Goal: Transaction & Acquisition: Book appointment/travel/reservation

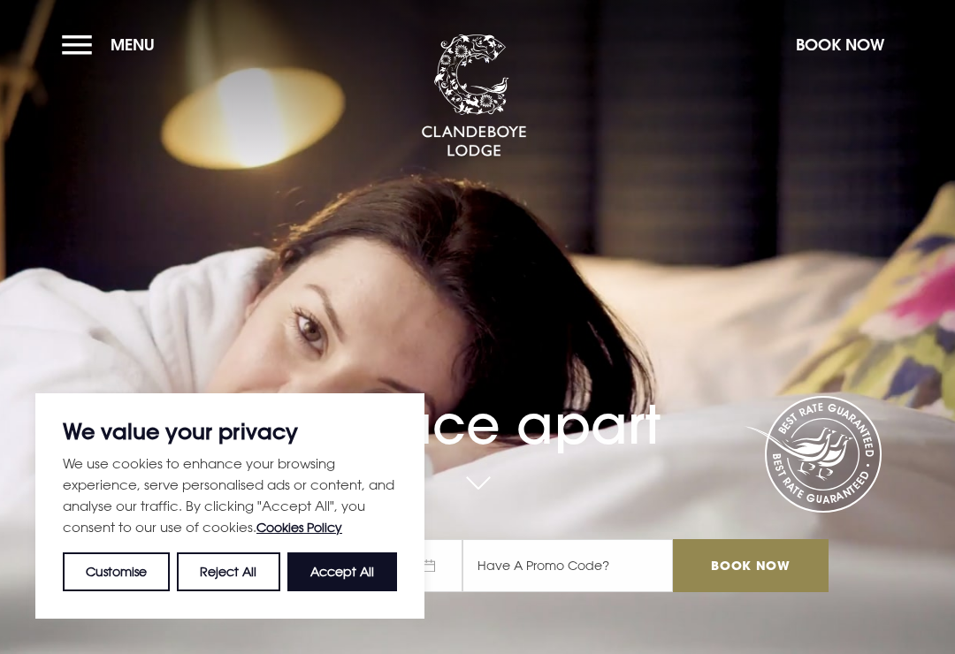
click at [346, 565] on button "Accept All" at bounding box center [342, 571] width 110 height 39
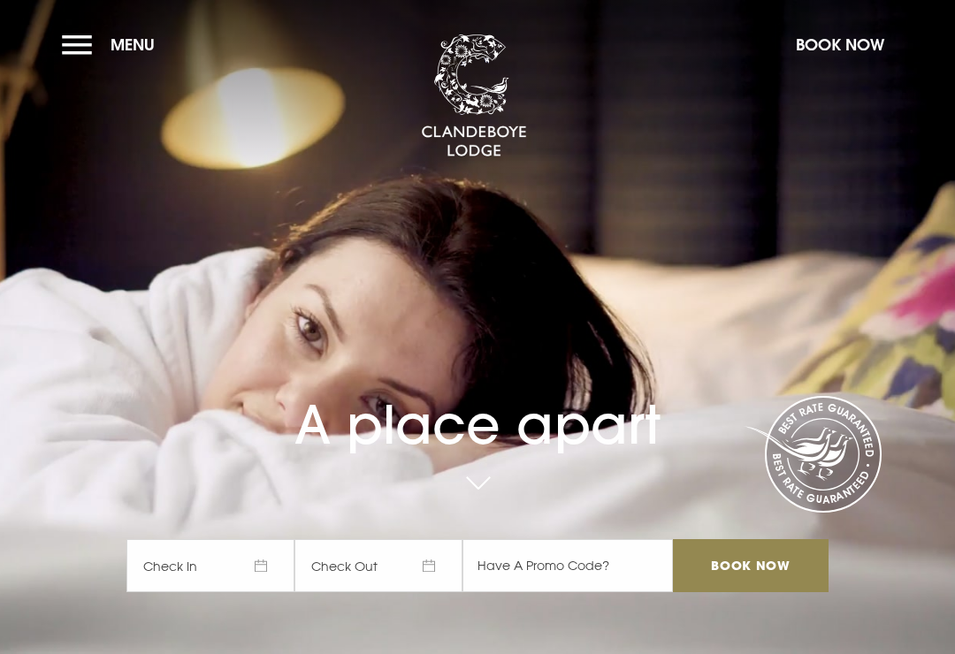
checkbox input "true"
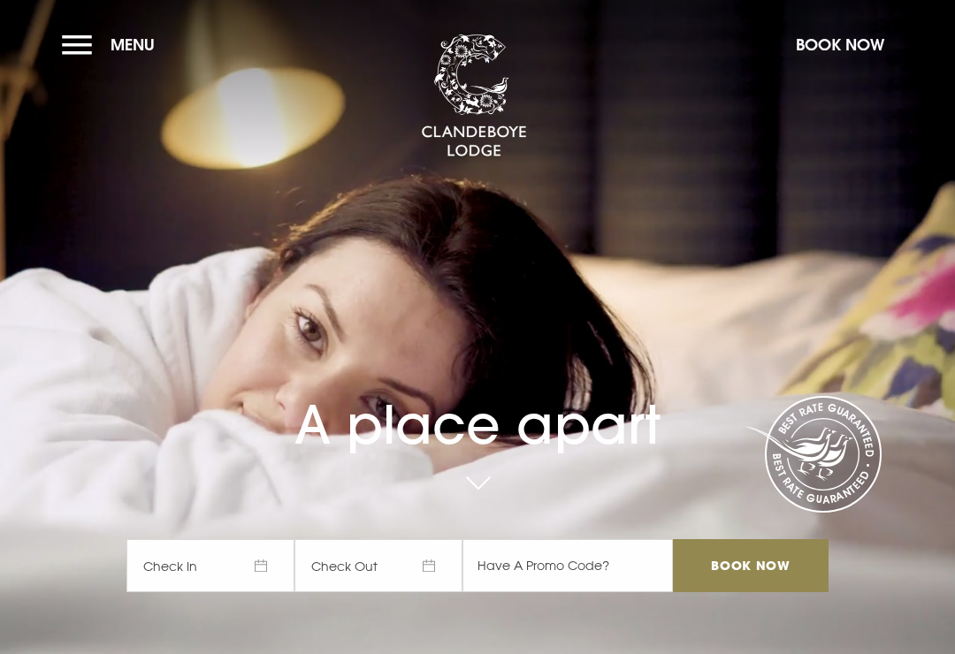
click at [845, 54] on button "Book Now" at bounding box center [840, 45] width 106 height 38
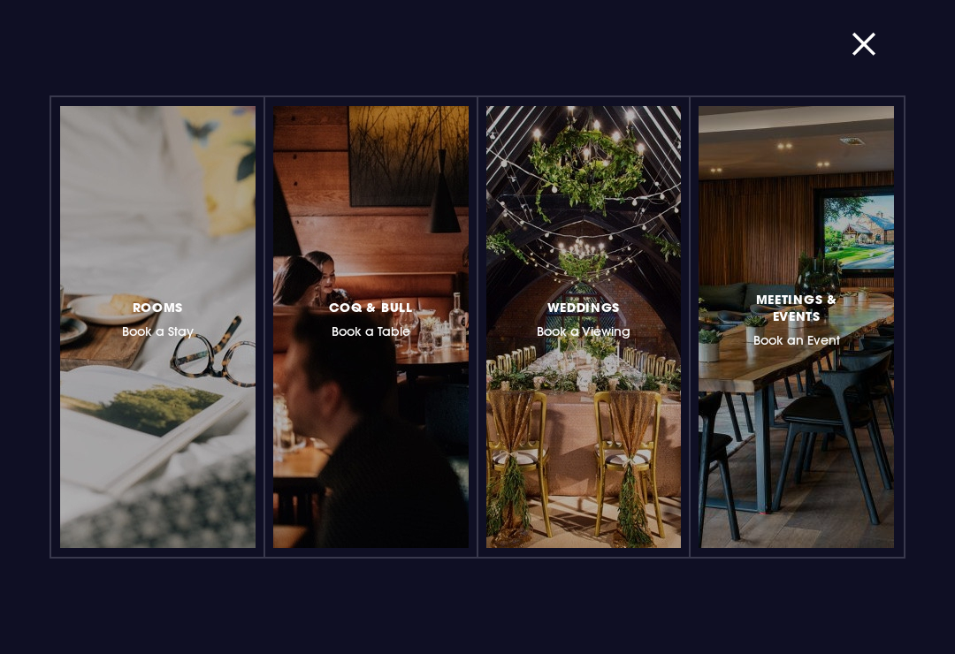
click at [857, 53] on button "button" at bounding box center [874, 44] width 46 height 18
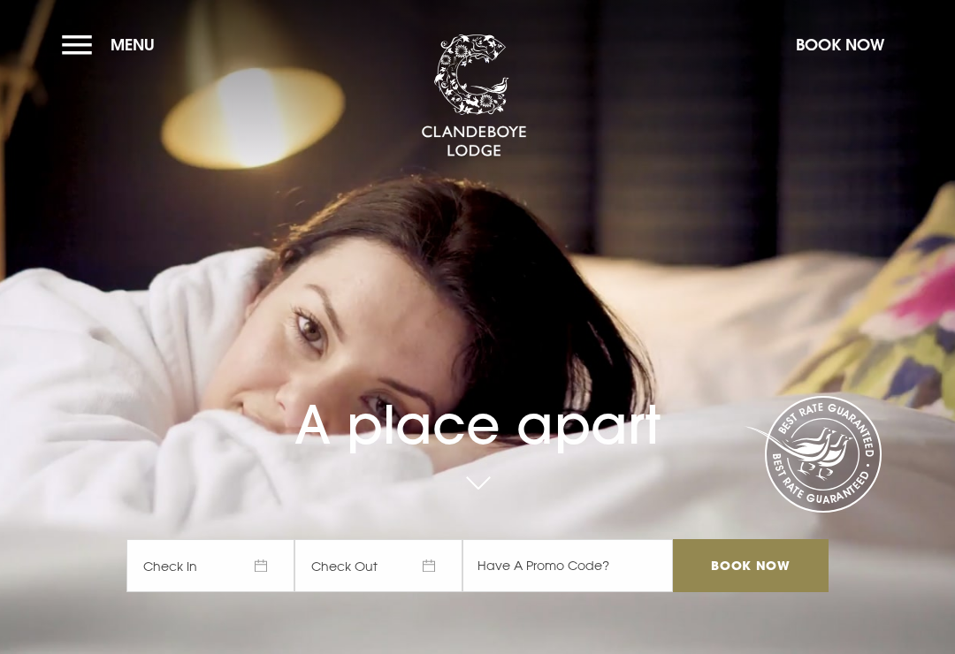
click at [203, 592] on span "Check In" at bounding box center [210, 565] width 168 height 53
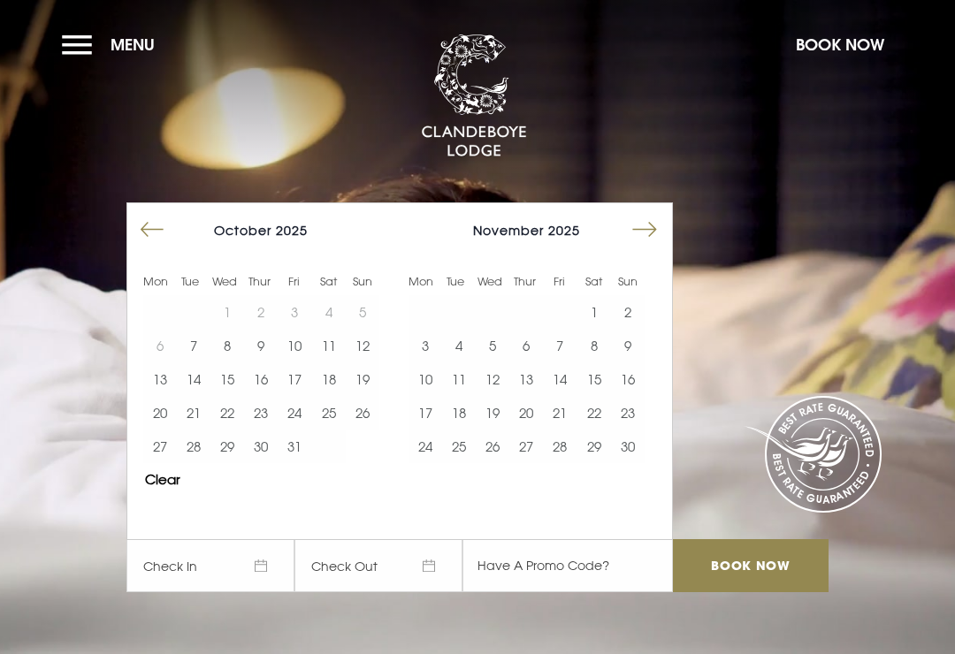
click at [264, 430] on button "23" at bounding box center [261, 413] width 34 height 34
click at [751, 590] on input "Book Now" at bounding box center [751, 565] width 156 height 53
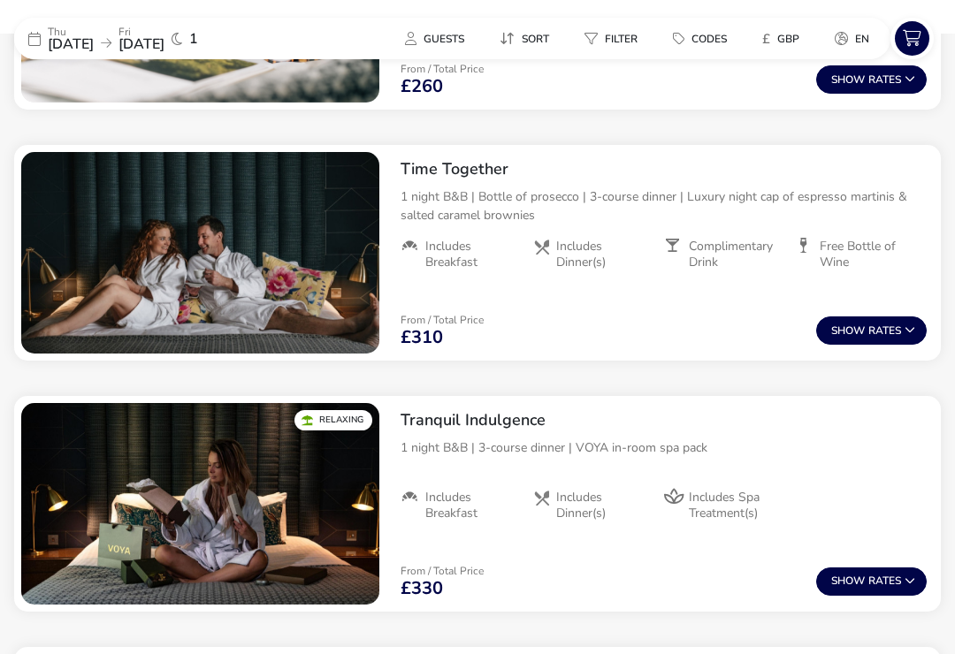
scroll to position [855, 0]
